Goal: Ask a question

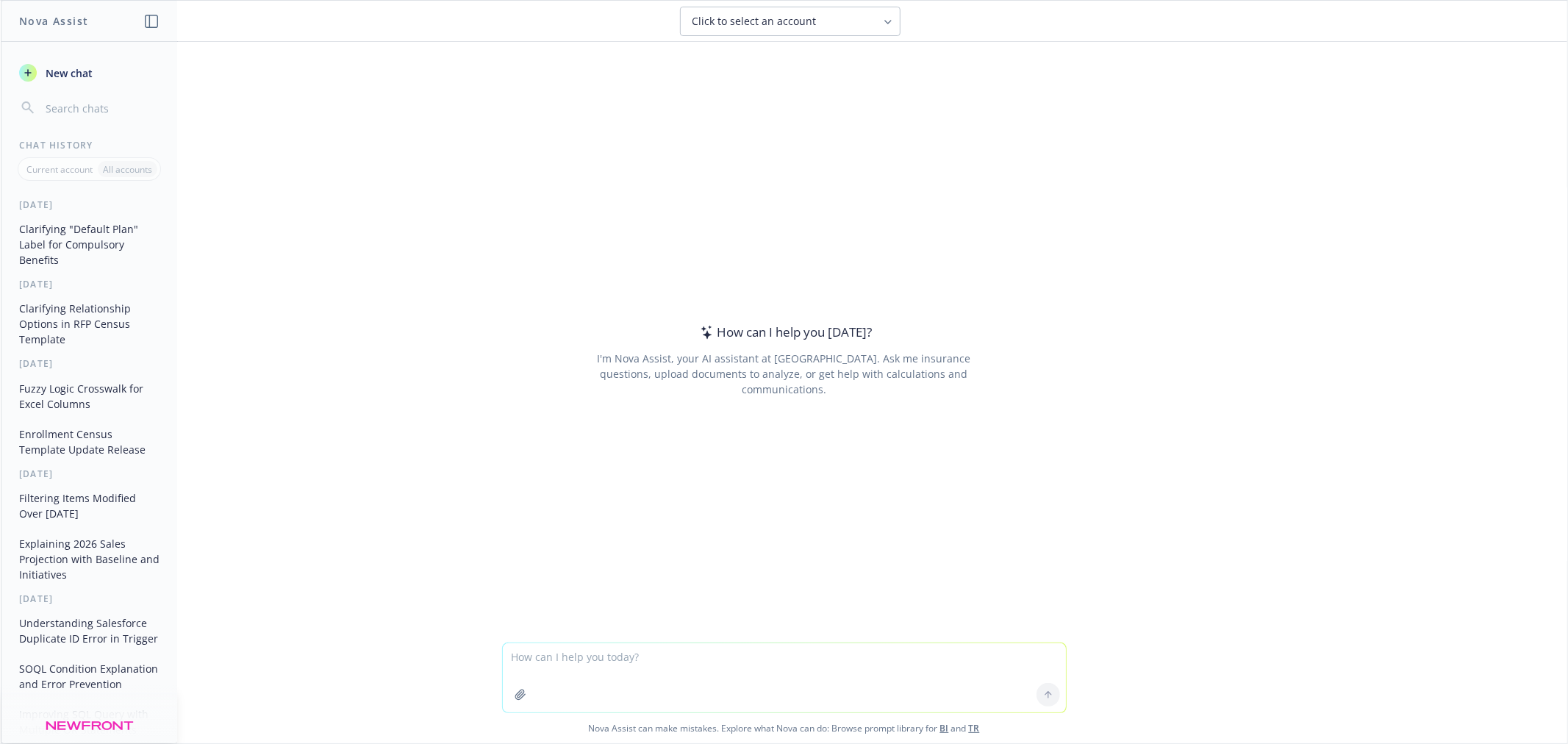
click at [630, 640] on div at bounding box center [784, 634] width 1543 height 18
click at [632, 658] on textarea at bounding box center [784, 678] width 563 height 69
paste textarea "**********"
type textarea "**********"
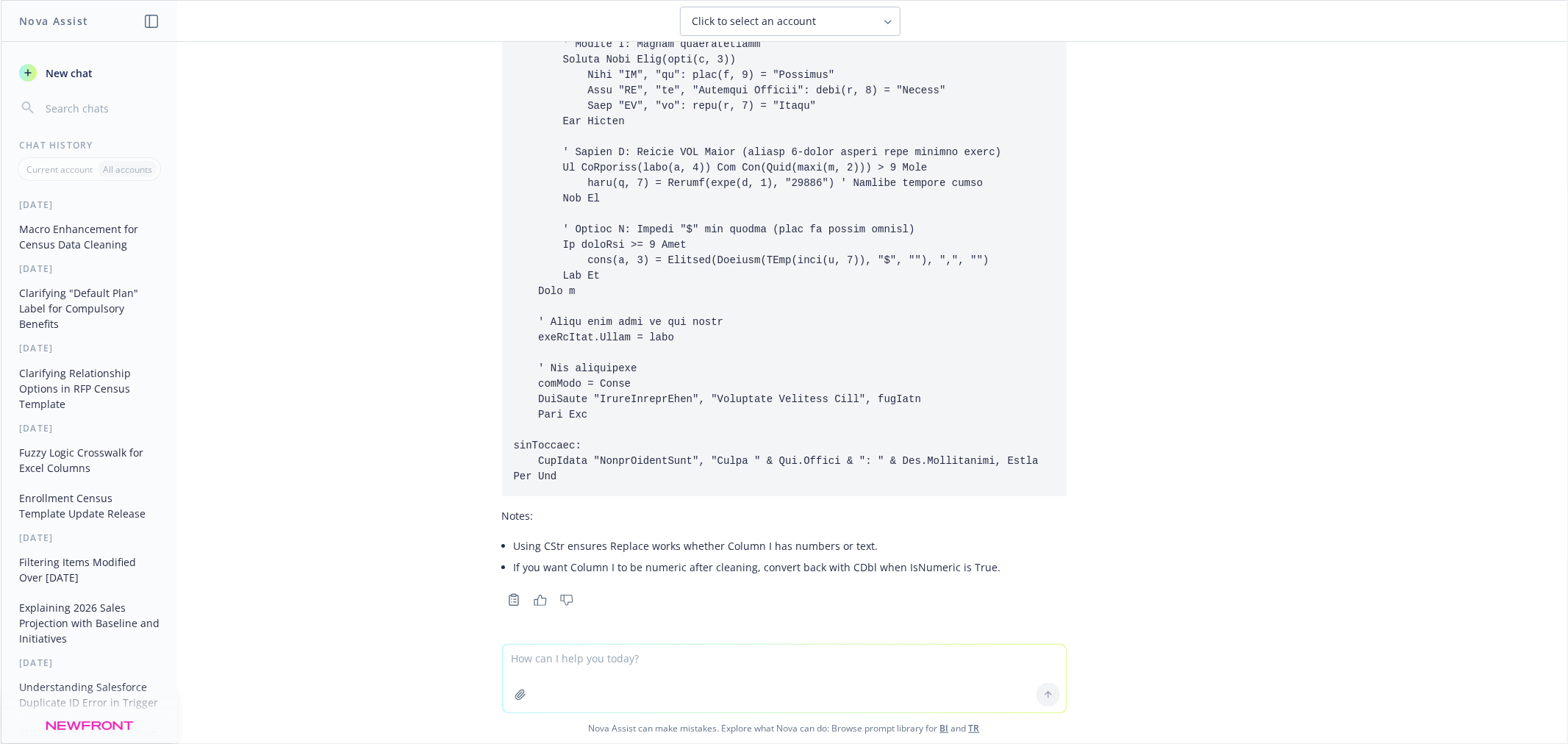
scroll to position [1929, 0]
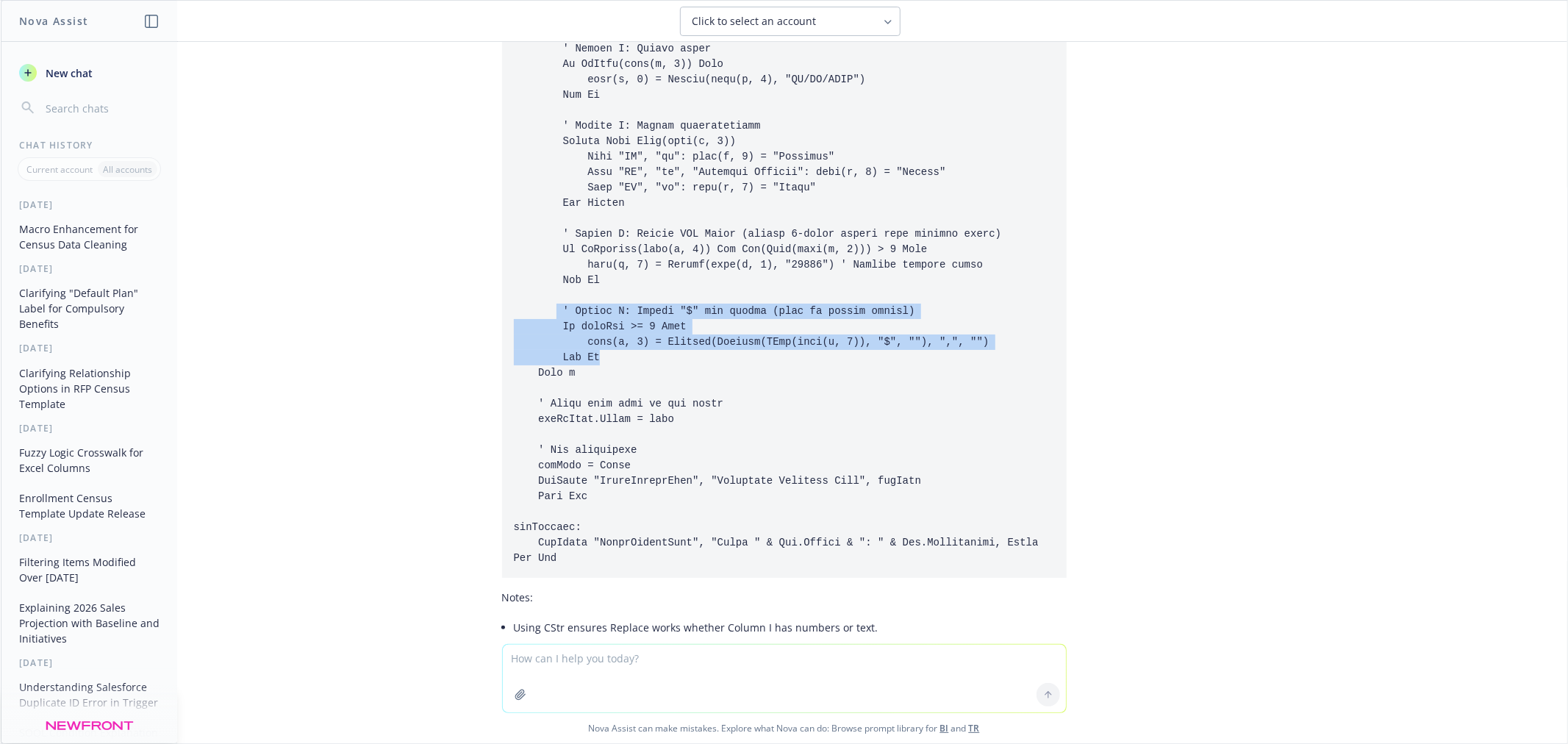
drag, startPoint x: 542, startPoint y: 309, endPoint x: 745, endPoint y: 357, distance: 208.6
copy code "' Column I: Remove "$" and commas (only if column exists) If lastCol >= 9 Then …"
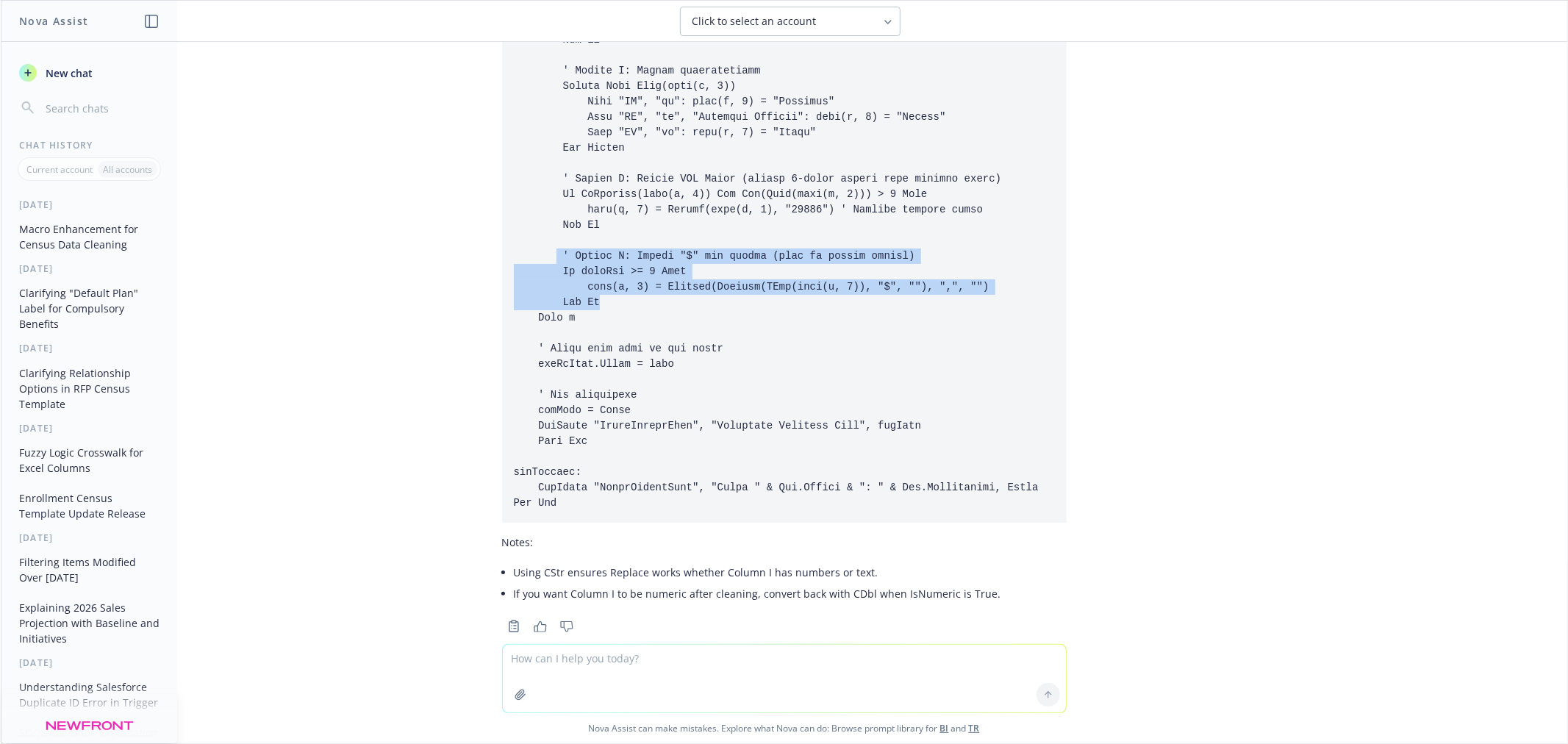
scroll to position [2010, 0]
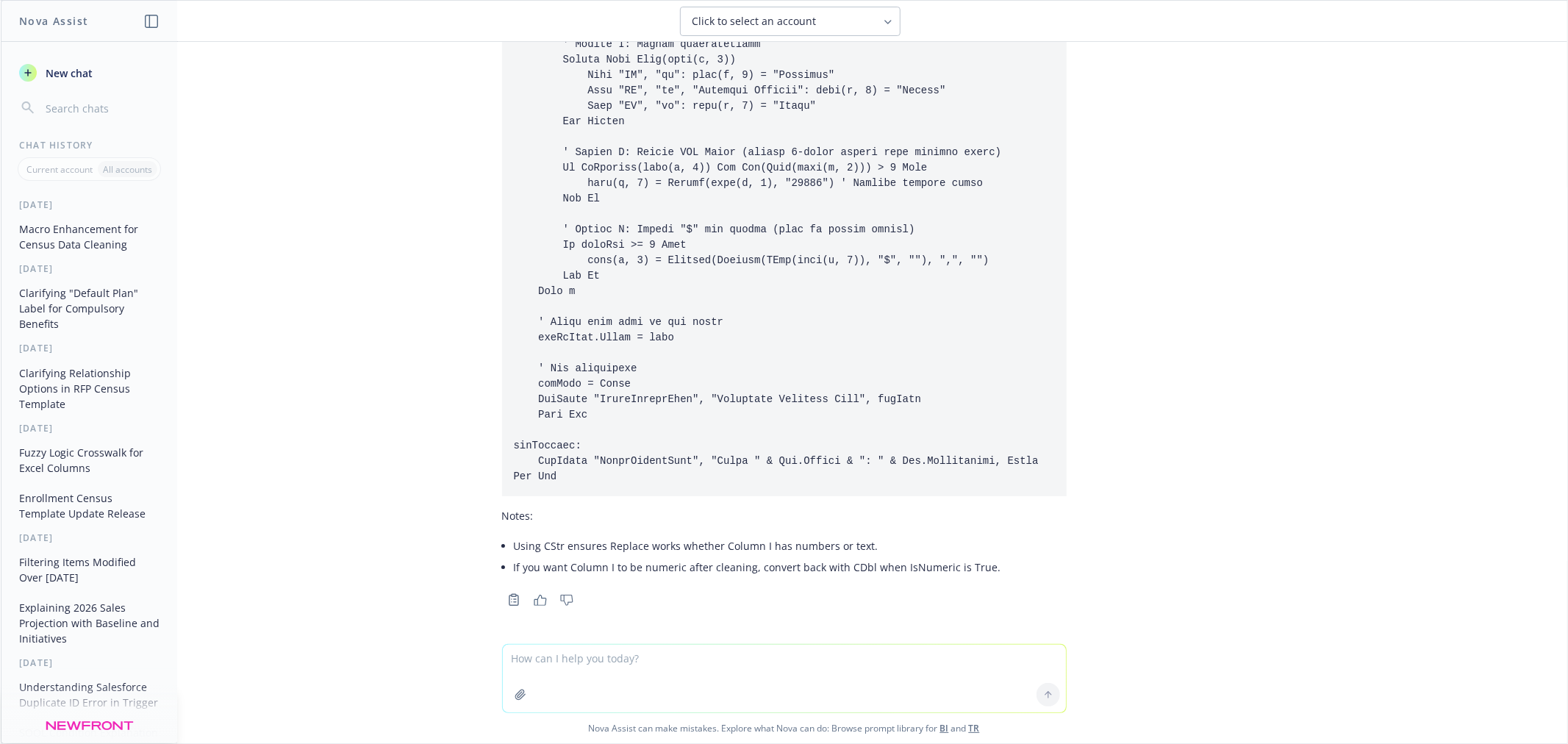
click at [923, 658] on textarea at bounding box center [784, 678] width 563 height 68
paste textarea "If lastCol >= 9 Then"
type textarea "what does this mean? If lastCol >= 9 Then"
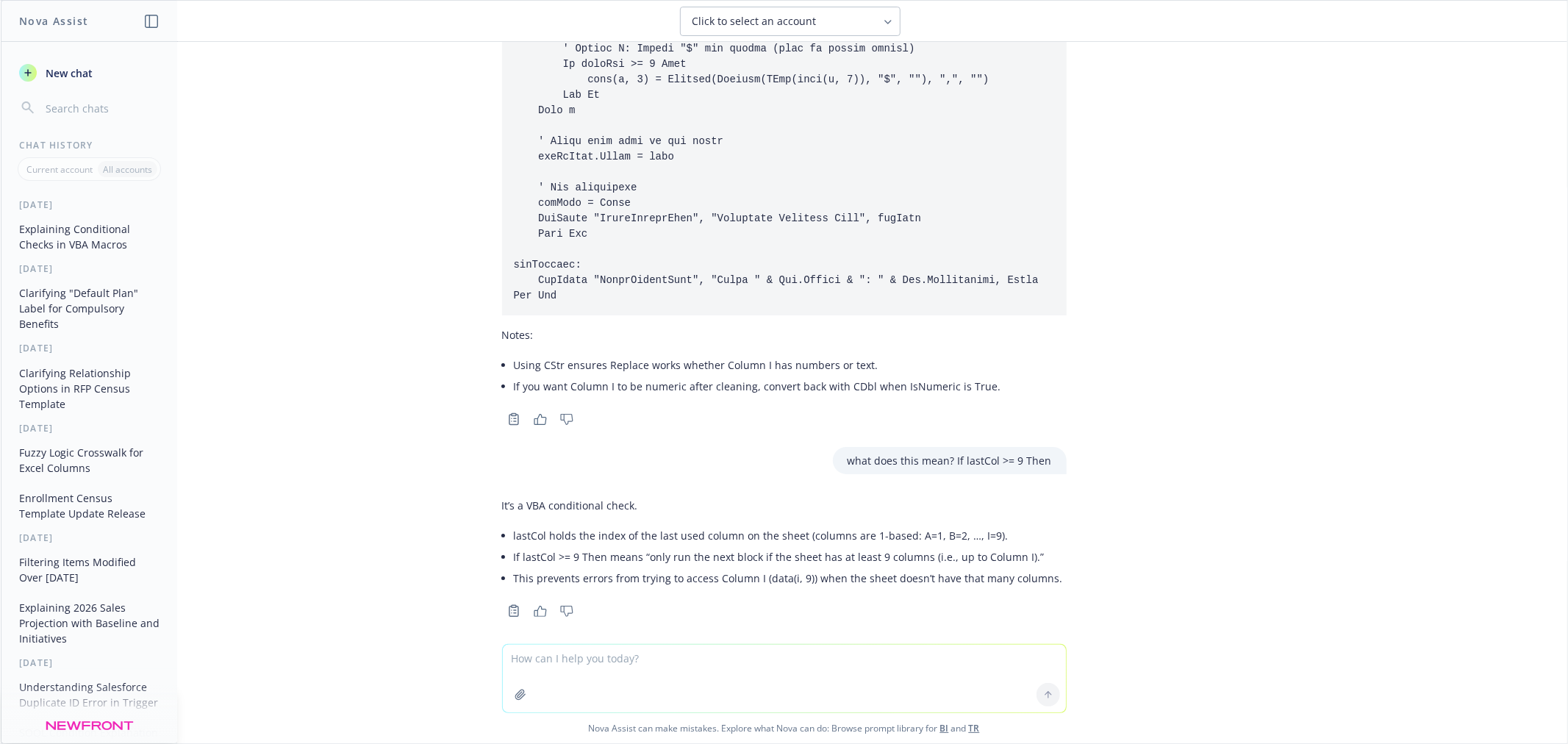
scroll to position [2202, 0]
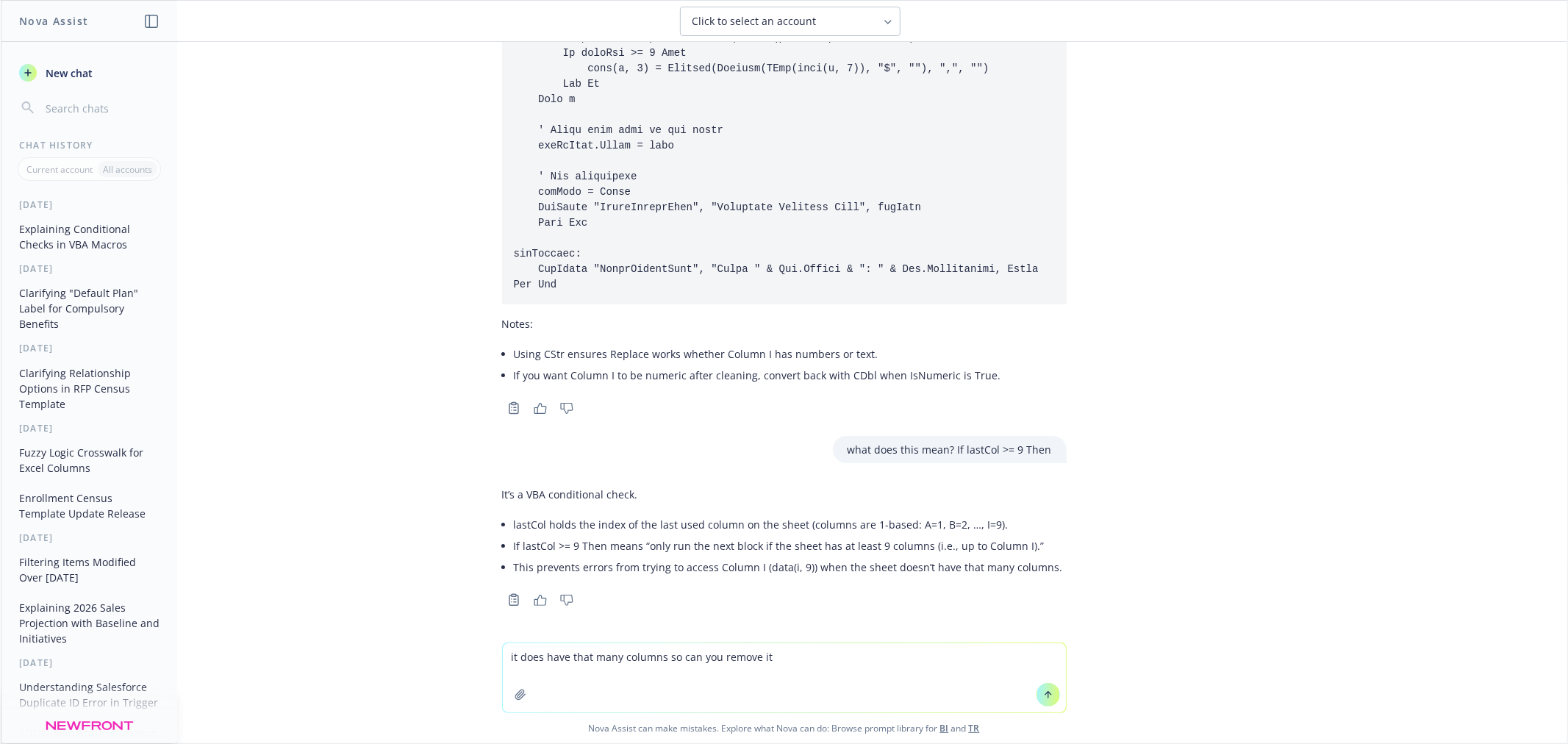
type textarea "it does have that many columns so can you remove it?"
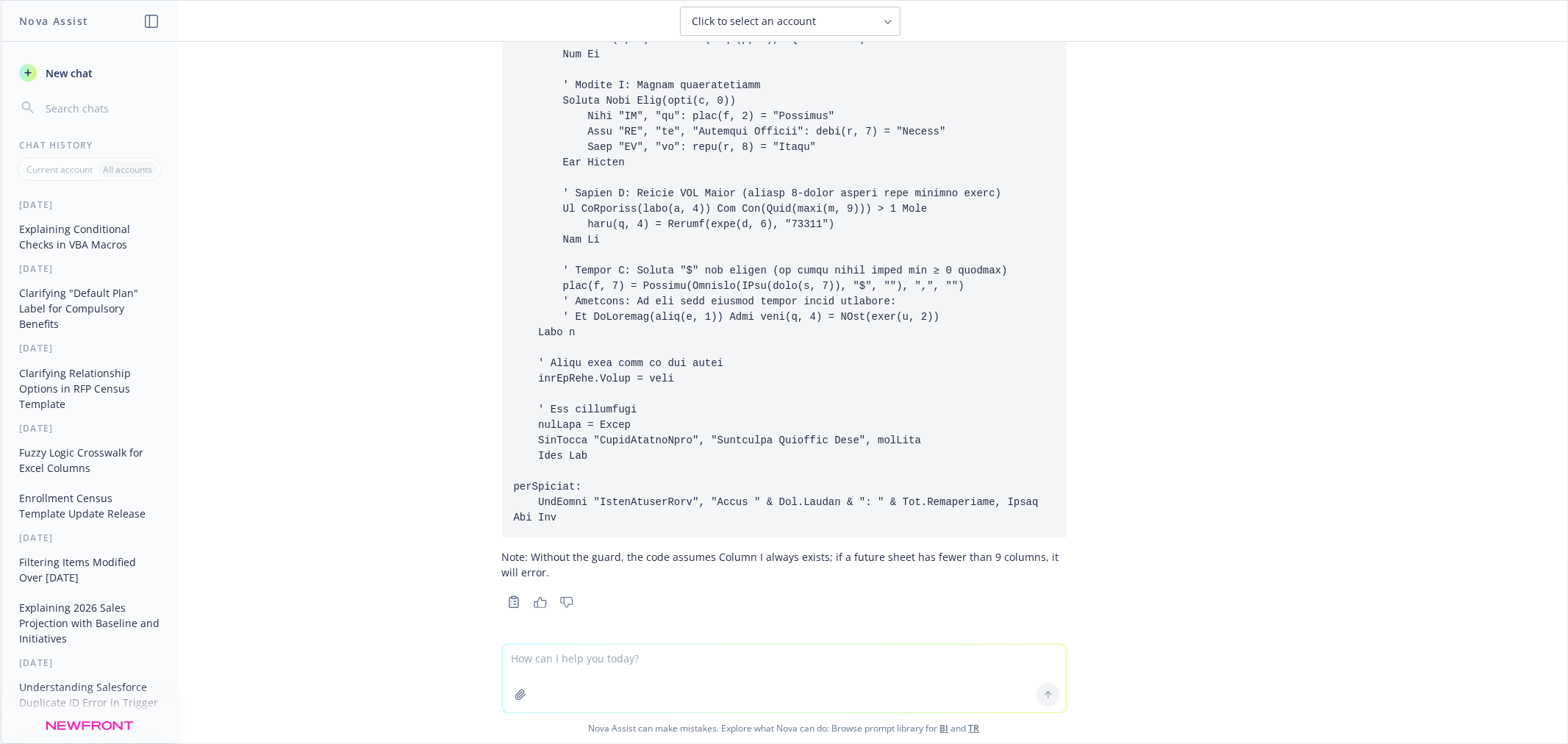
scroll to position [3738, 0]
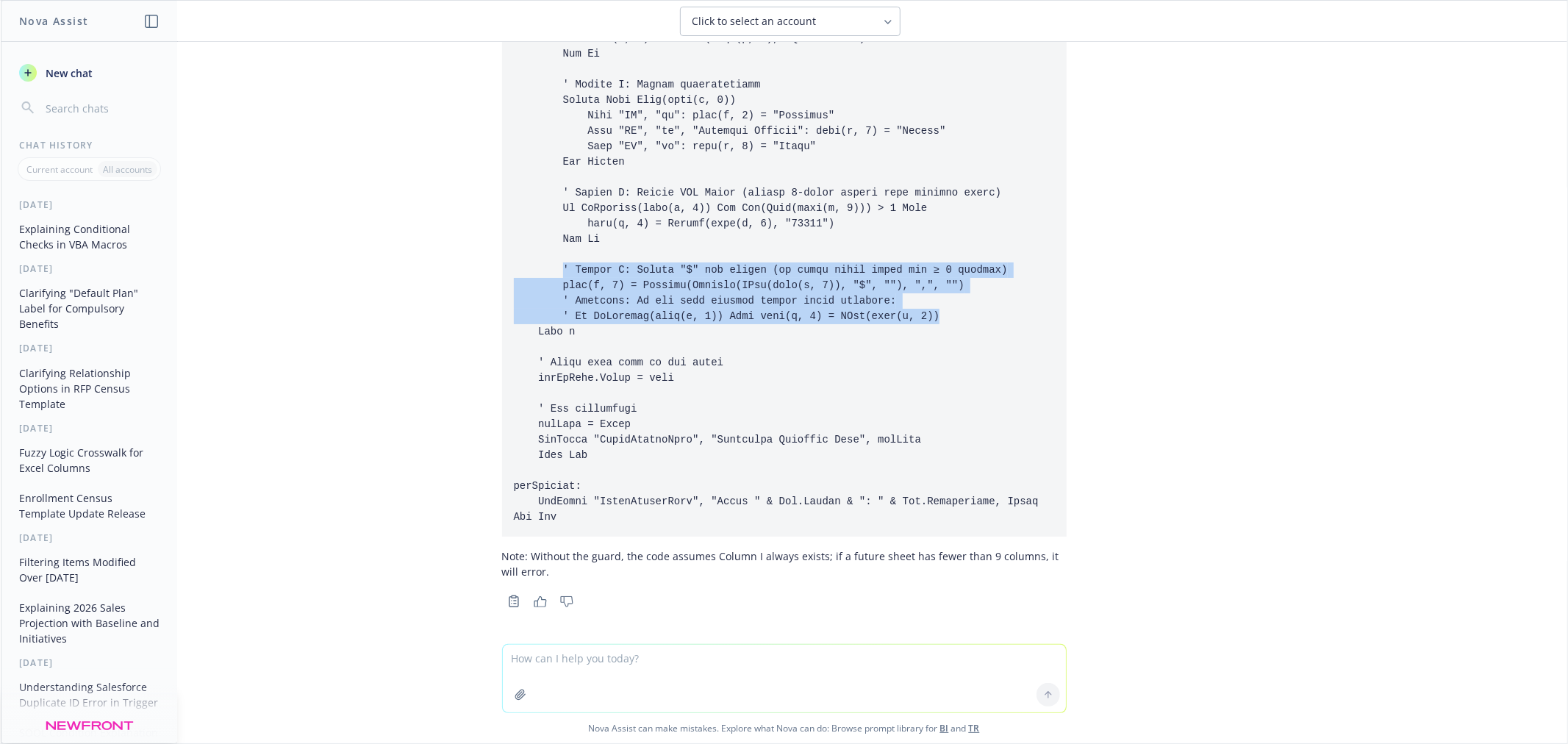
drag, startPoint x: 924, startPoint y: 320, endPoint x: 545, endPoint y: 274, distance: 381.8
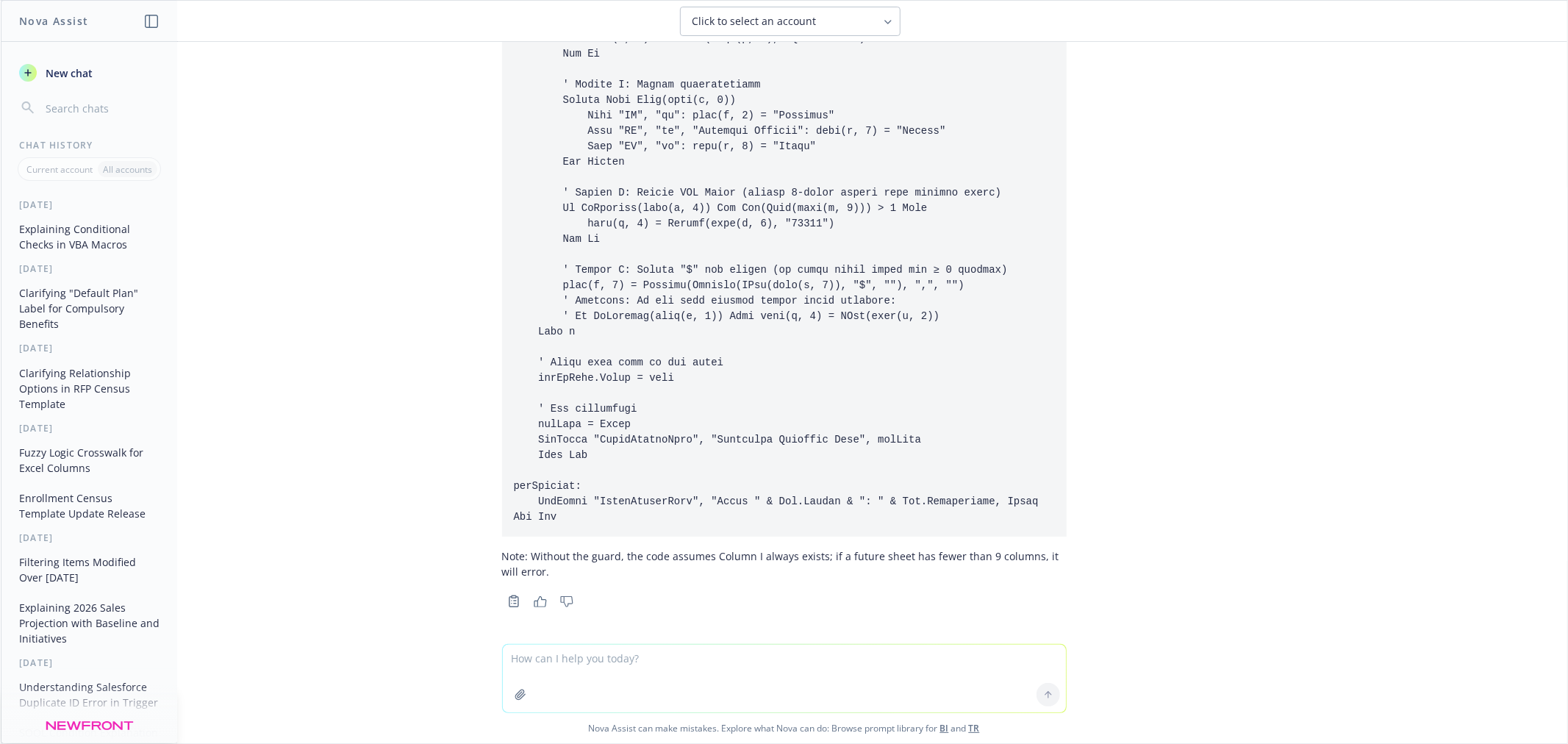
click at [508, 599] on icon "Copy to clipboard" at bounding box center [514, 602] width 13 height 13
click at [1291, 233] on div "**********" at bounding box center [784, 343] width 1567 height 602
click at [1166, 338] on div "**********" at bounding box center [784, 343] width 1567 height 602
click at [760, 663] on textarea at bounding box center [784, 678] width 563 height 68
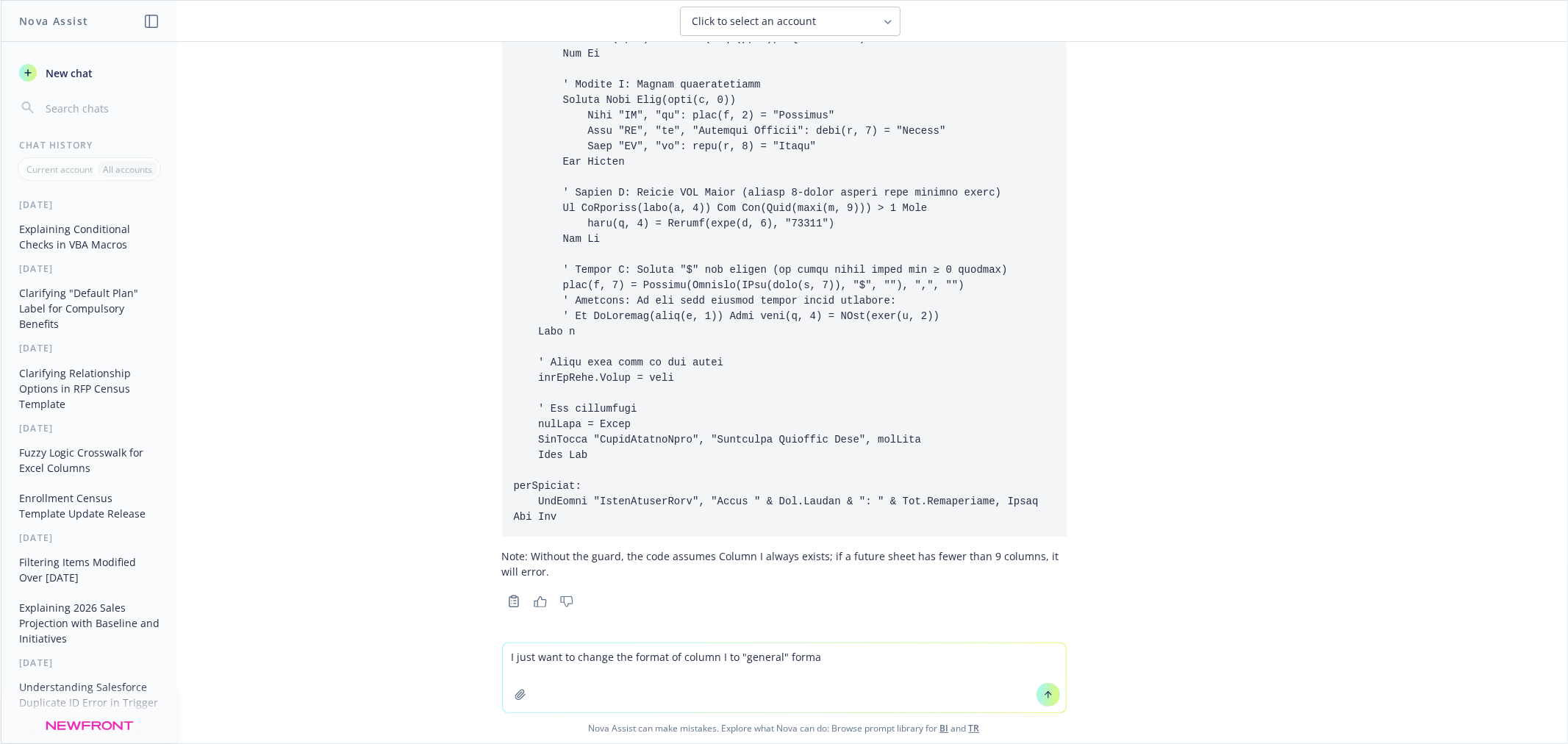
type textarea "I just want to change the format of column I to "general" format"
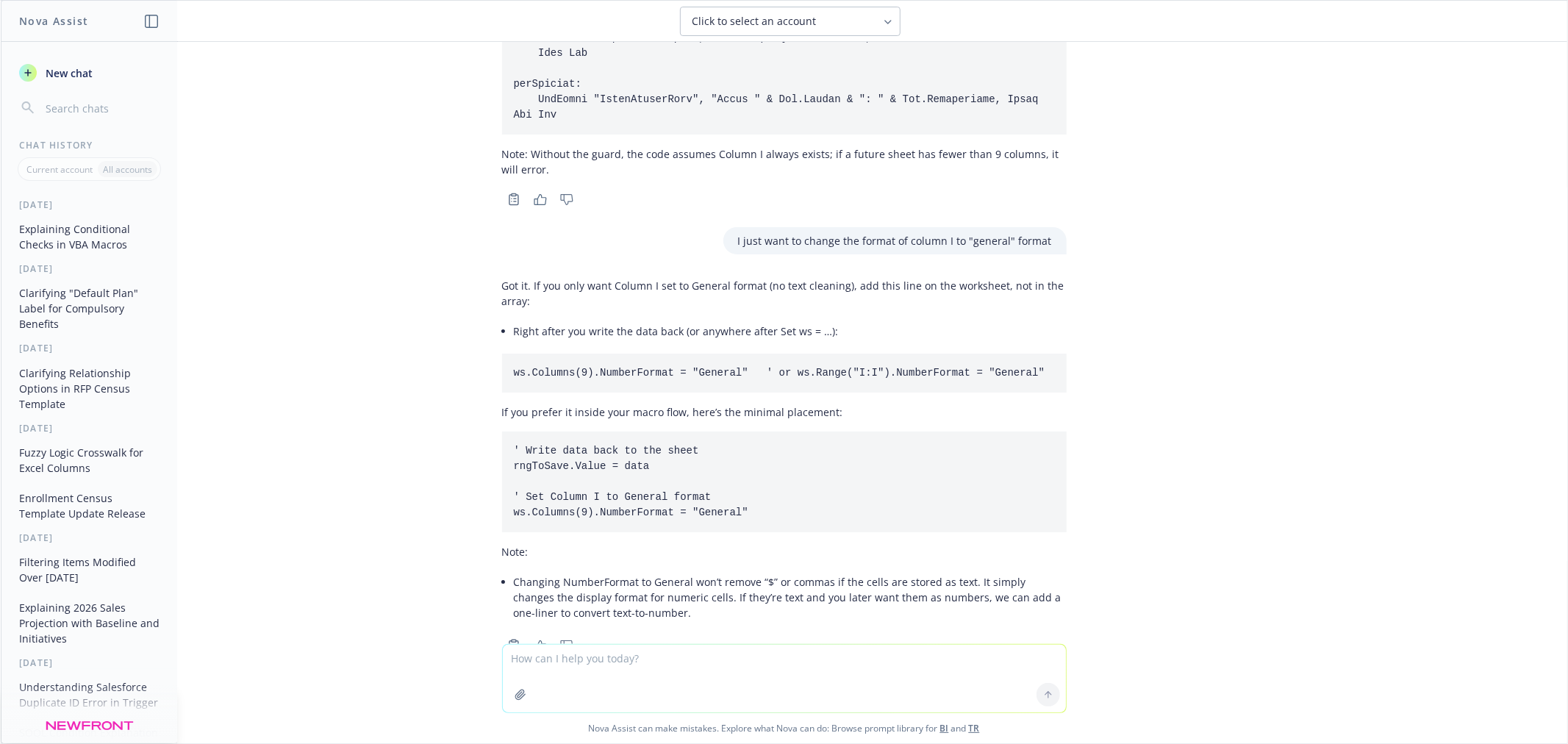
scroll to position [4102, 0]
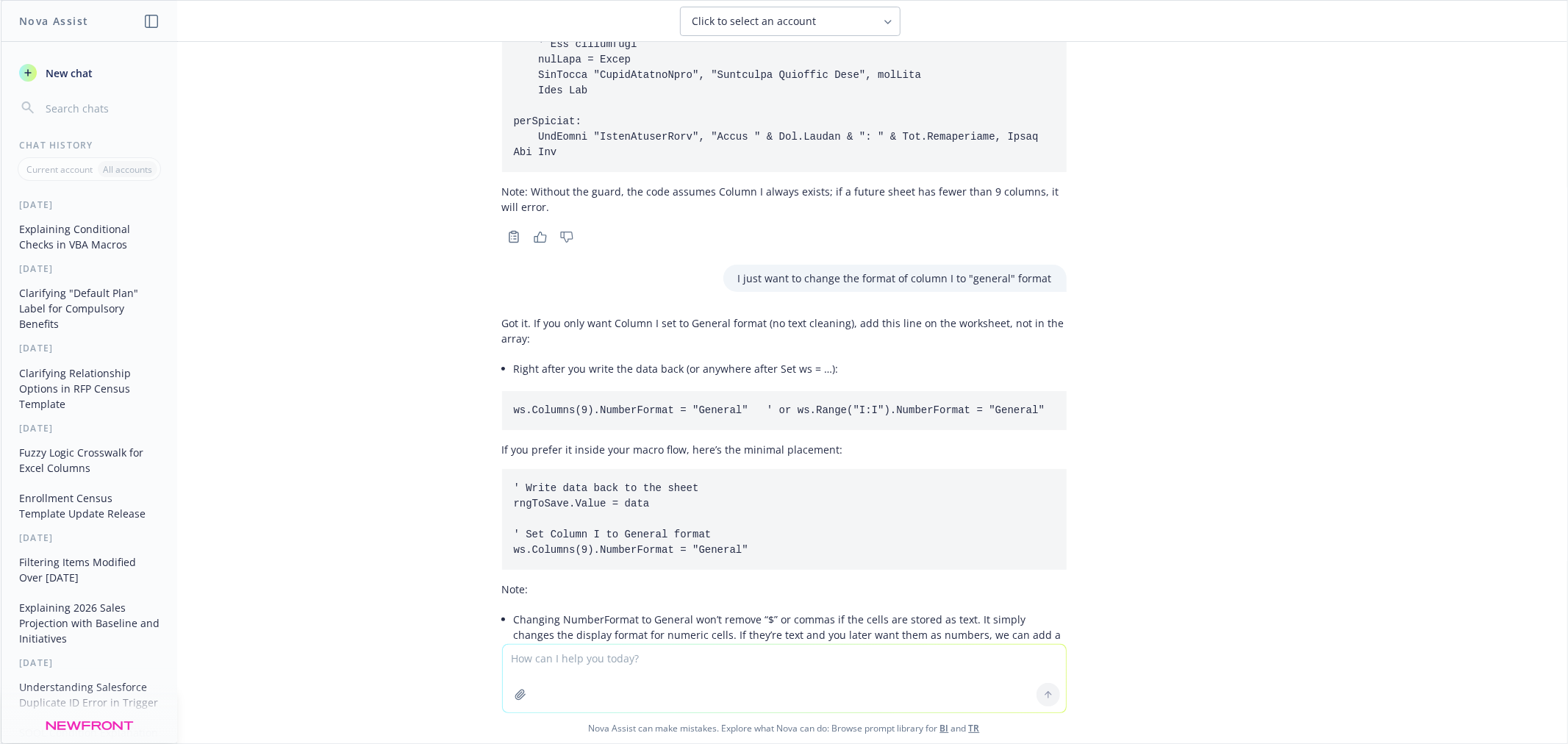
click at [723, 670] on textarea at bounding box center [784, 678] width 563 height 68
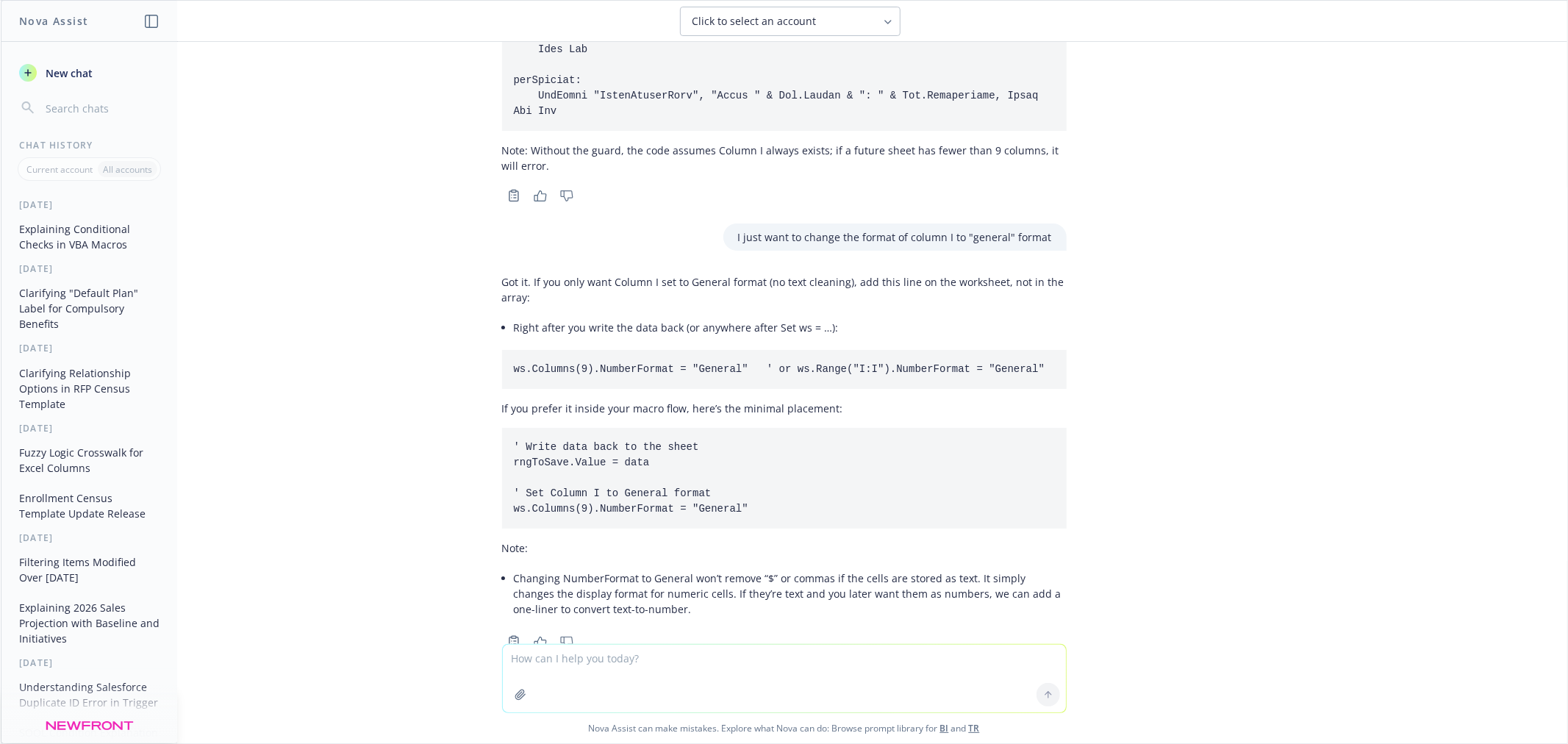
scroll to position [4184, 0]
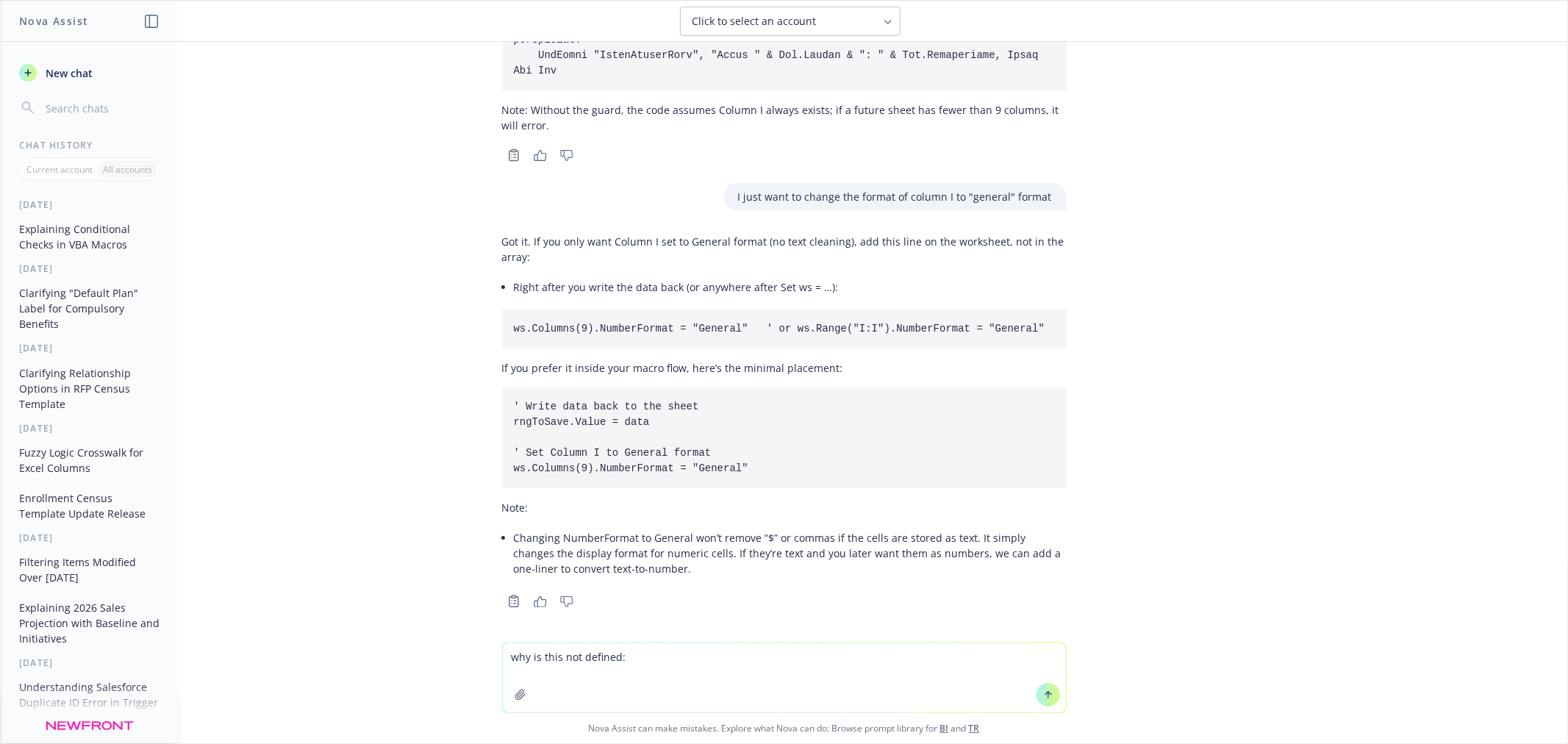
paste textarea "' Column I: Format to remove $ and commas If IsCurrency(data(i, 9)) Then ws.Cel…"
type textarea "why is this not defined: ' Column I: Format to remove $ and commas If IsCurrenc…"
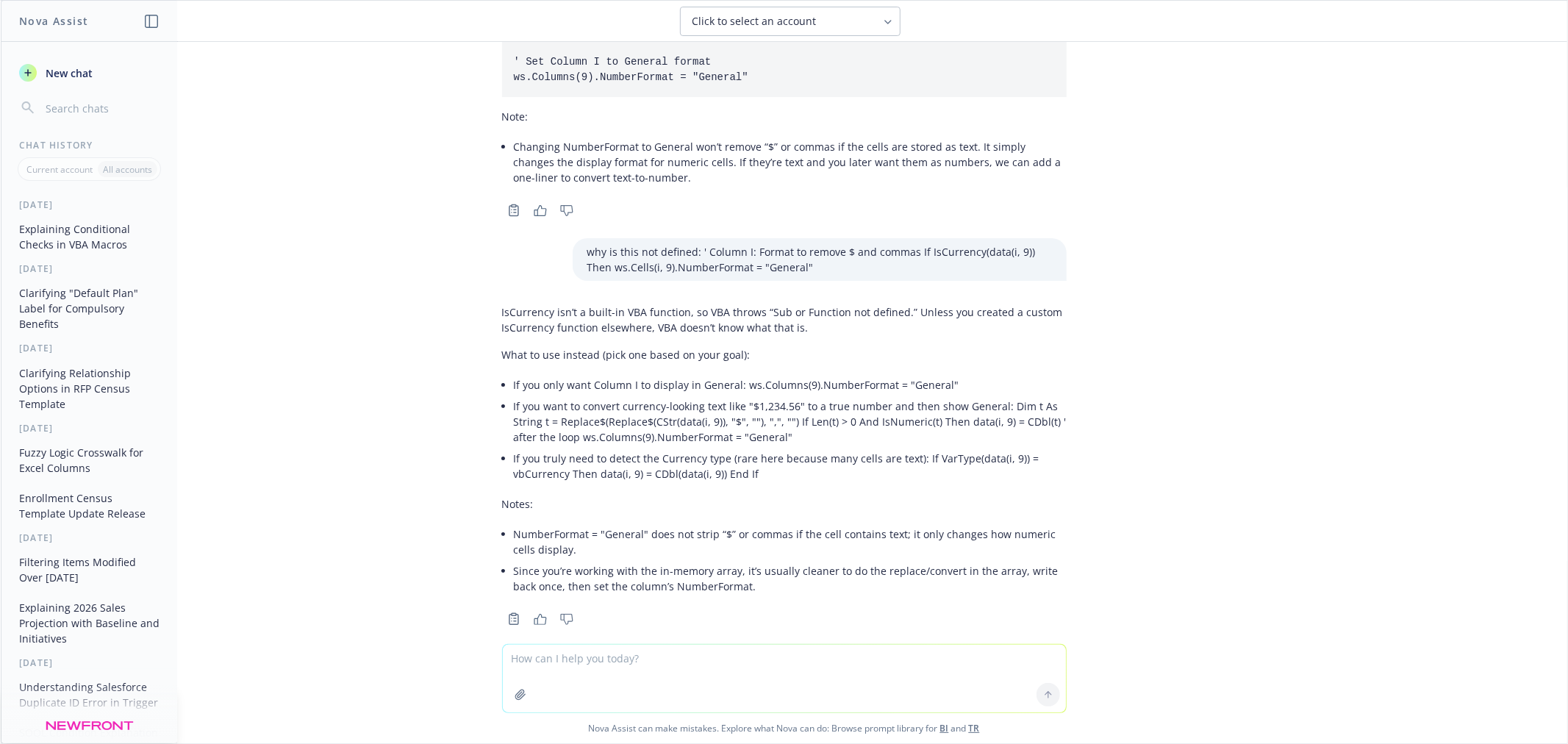
scroll to position [4593, 0]
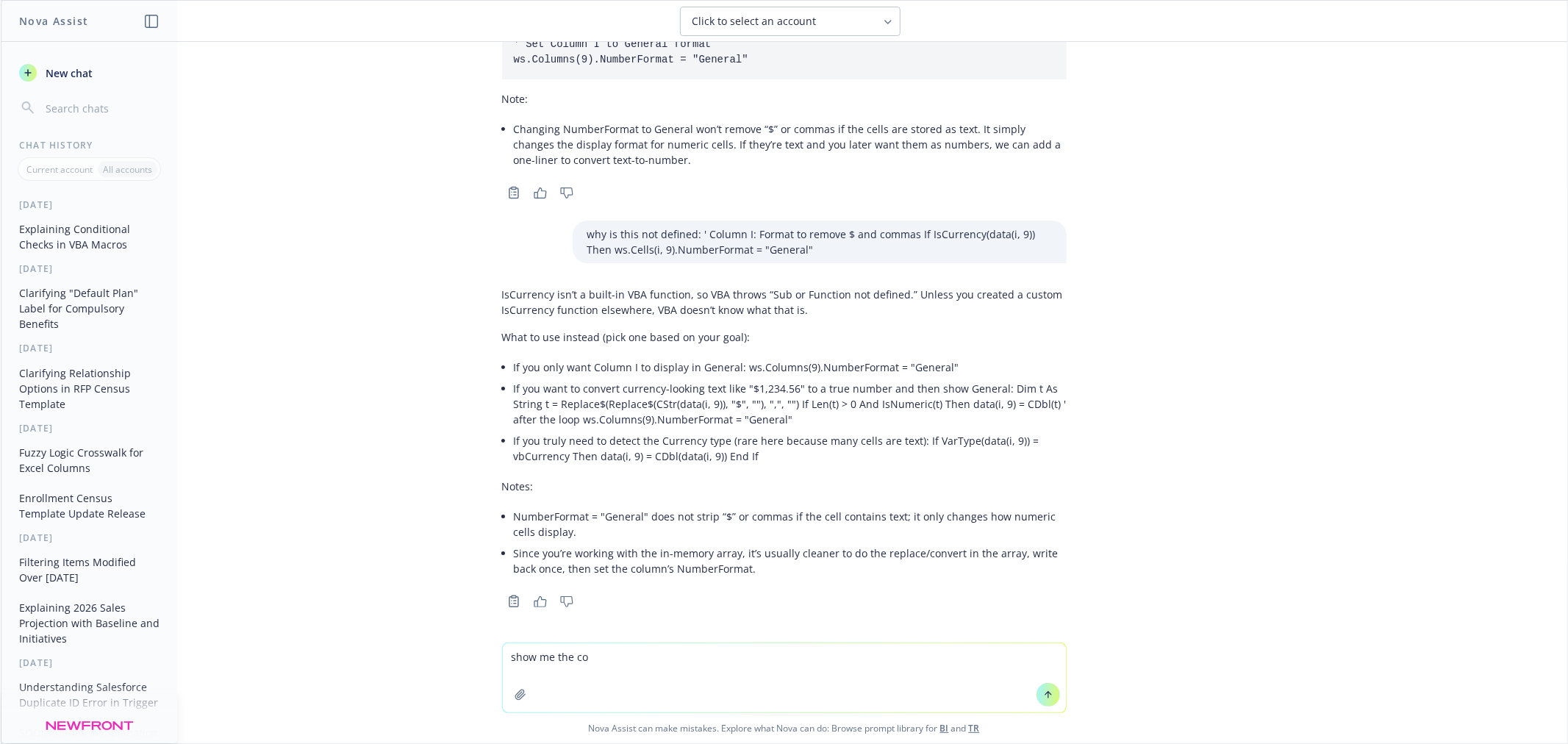
type textarea "show me the cod"
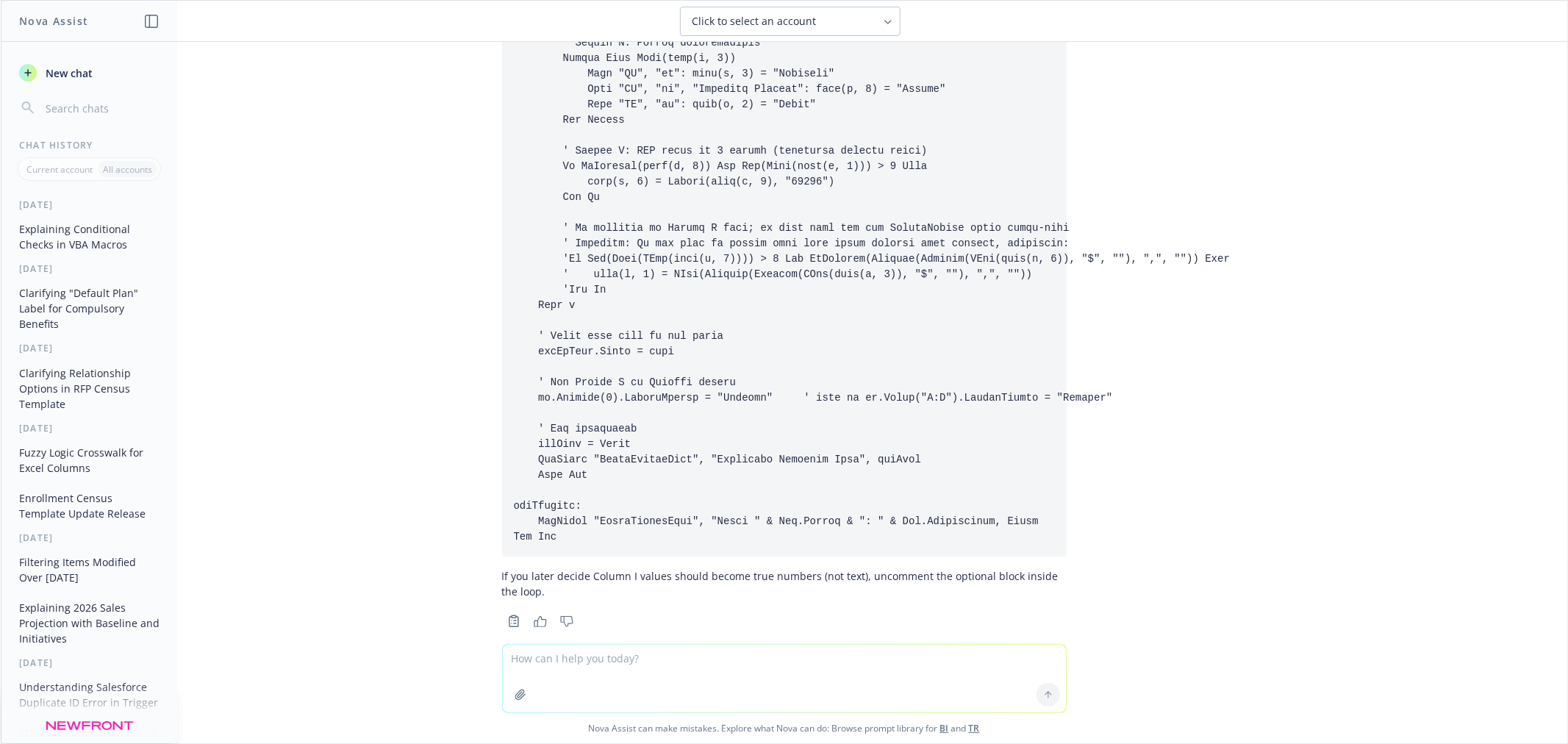
scroll to position [6191, 0]
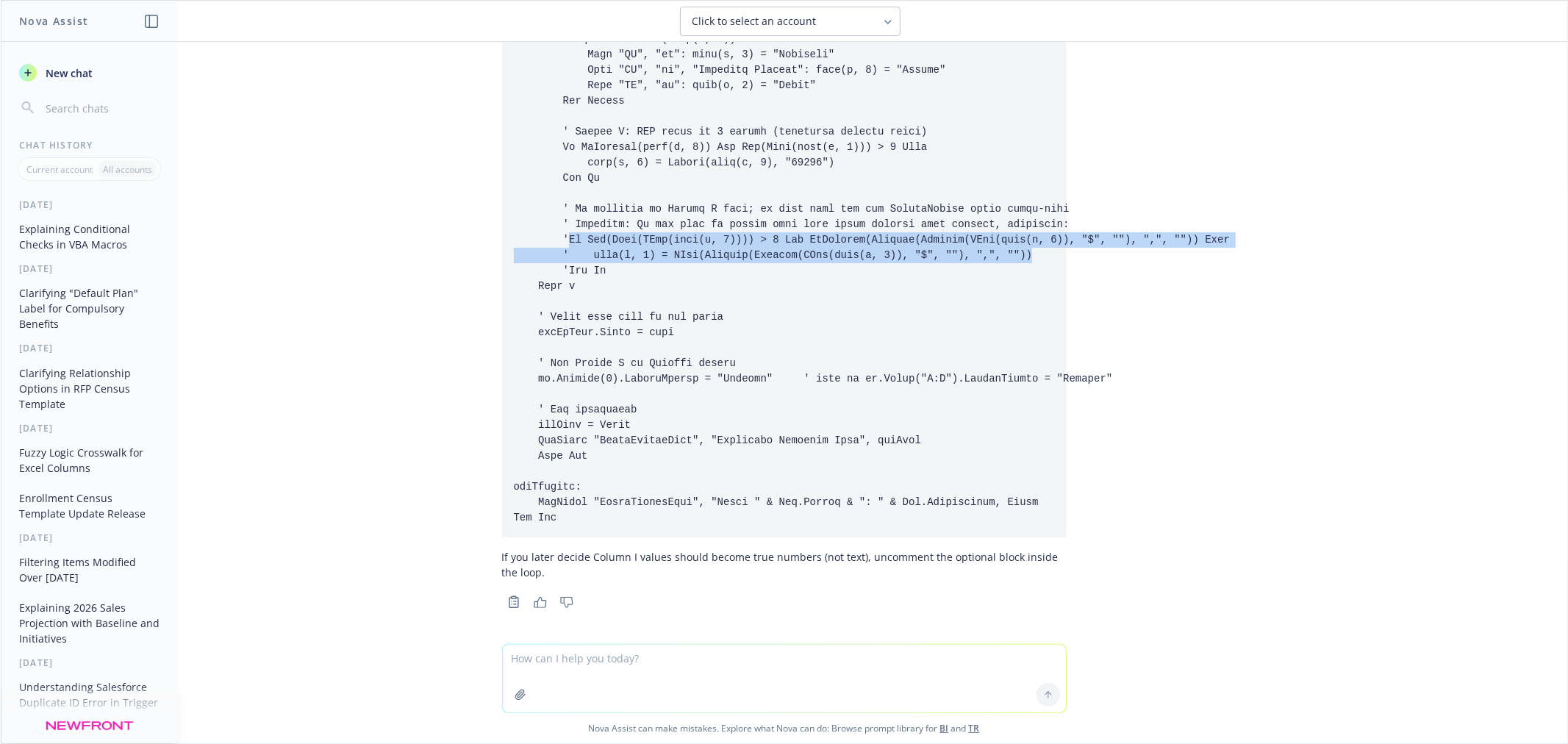
drag, startPoint x: 990, startPoint y: 258, endPoint x: 554, endPoint y: 239, distance: 436.4
copy code "If Len(Trim(CStr(data(i, 9)))) > 0 And IsNumeric(Replace(Replace(CStr(data(i, 9…"
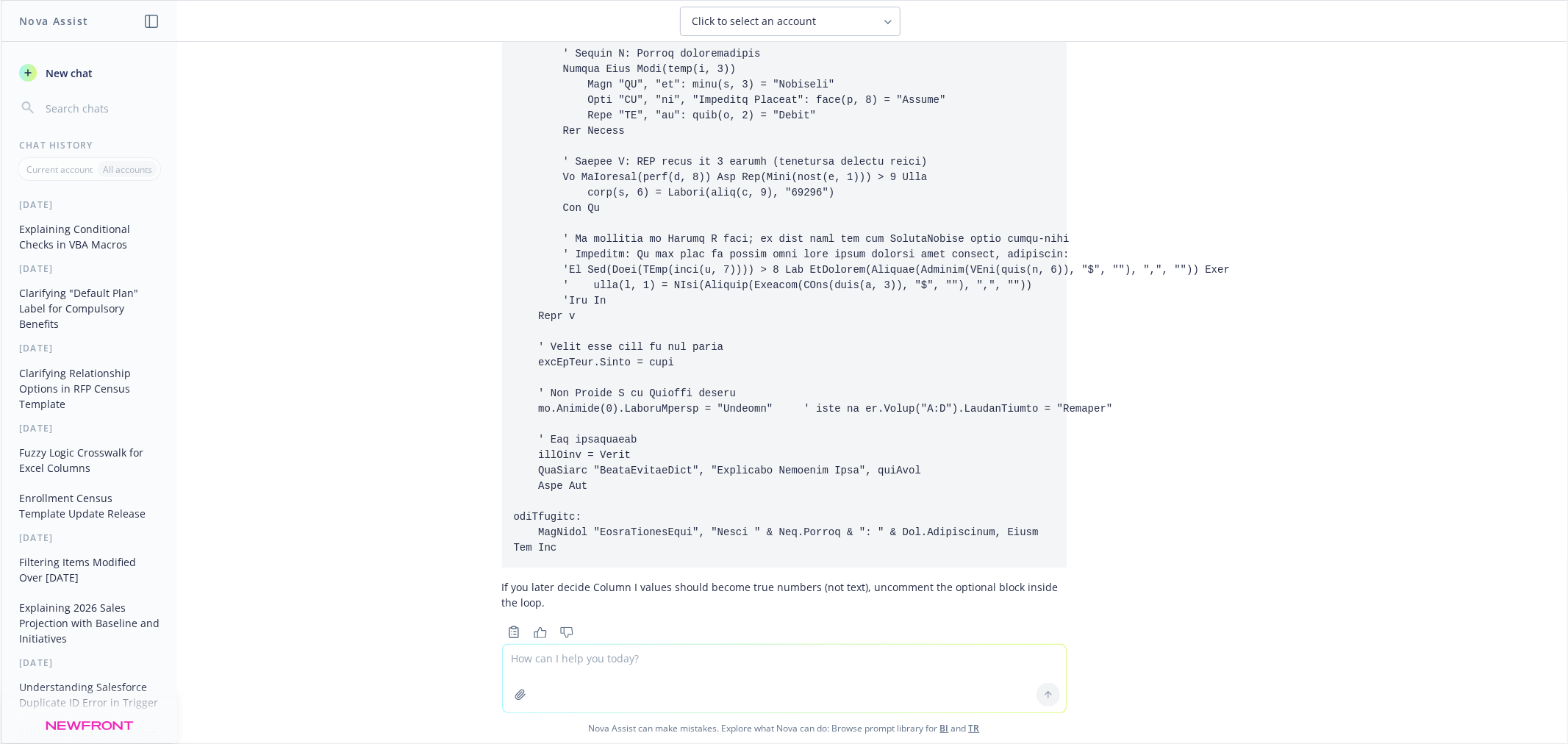
scroll to position [6110, 0]
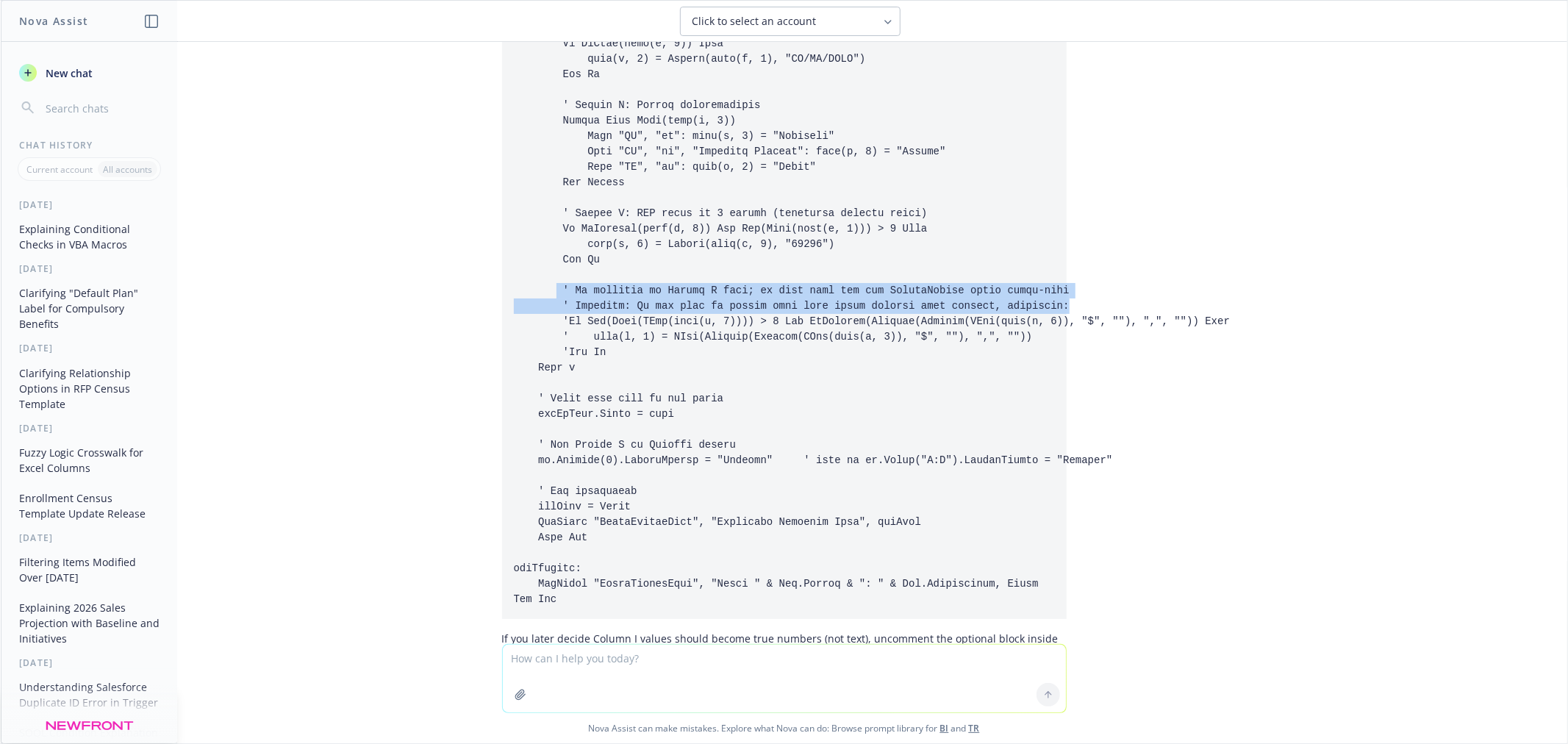
drag, startPoint x: 1013, startPoint y: 306, endPoint x: 543, endPoint y: 290, distance: 470.3
copy code "' No cleaning on Column I here; we will just set the NumberFormat after write-b…"
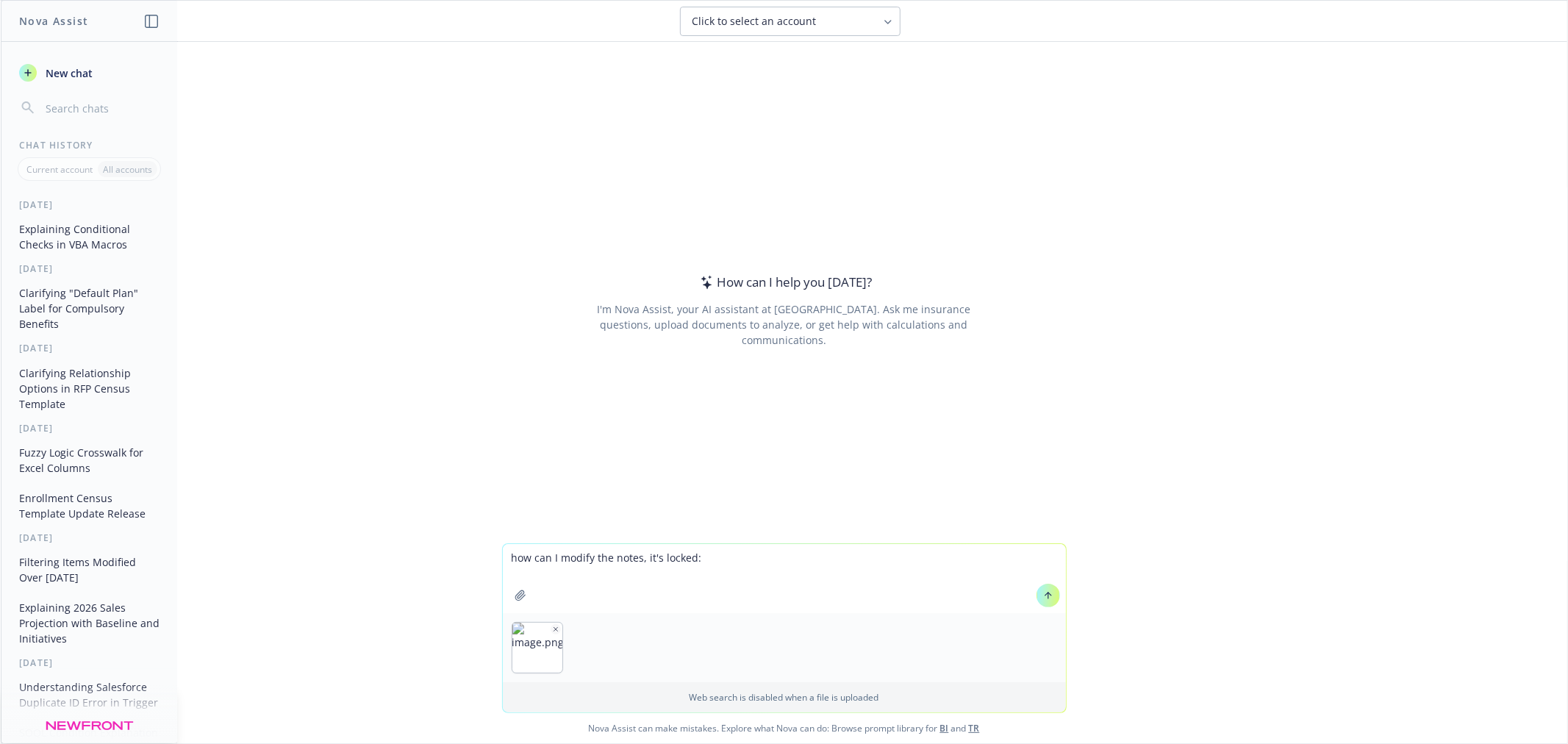
type textarea "how can I modify the notes, it's locked:"
click at [1031, 598] on div at bounding box center [1048, 595] width 35 height 35
click at [1043, 598] on icon at bounding box center [1049, 596] width 10 height 10
